Goal: Check status: Check status

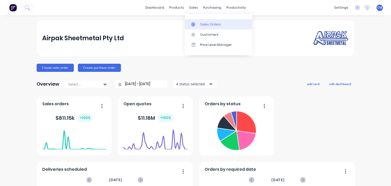
click at [203, 27] on link "Sales Orders" at bounding box center [218, 24] width 67 height 10
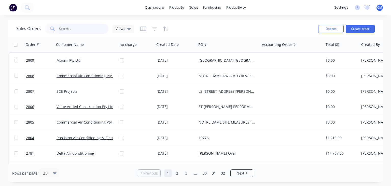
click at [69, 29] on input "text" at bounding box center [84, 29] width 50 height 10
type input "cash"
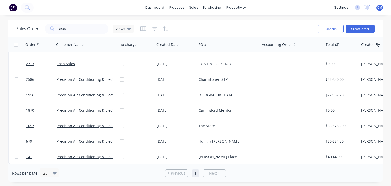
scroll to position [76, 0]
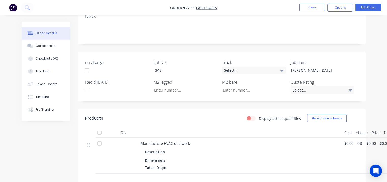
scroll to position [127, 0]
